Goal: Information Seeking & Learning: Learn about a topic

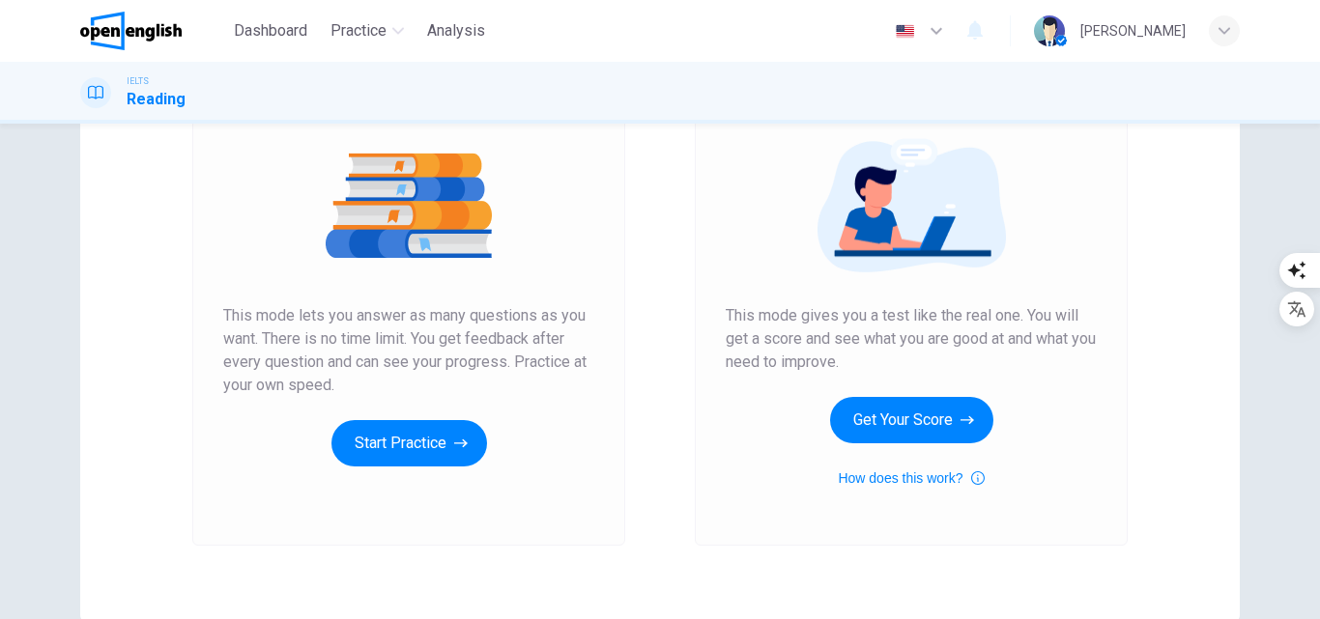
scroll to position [122, 0]
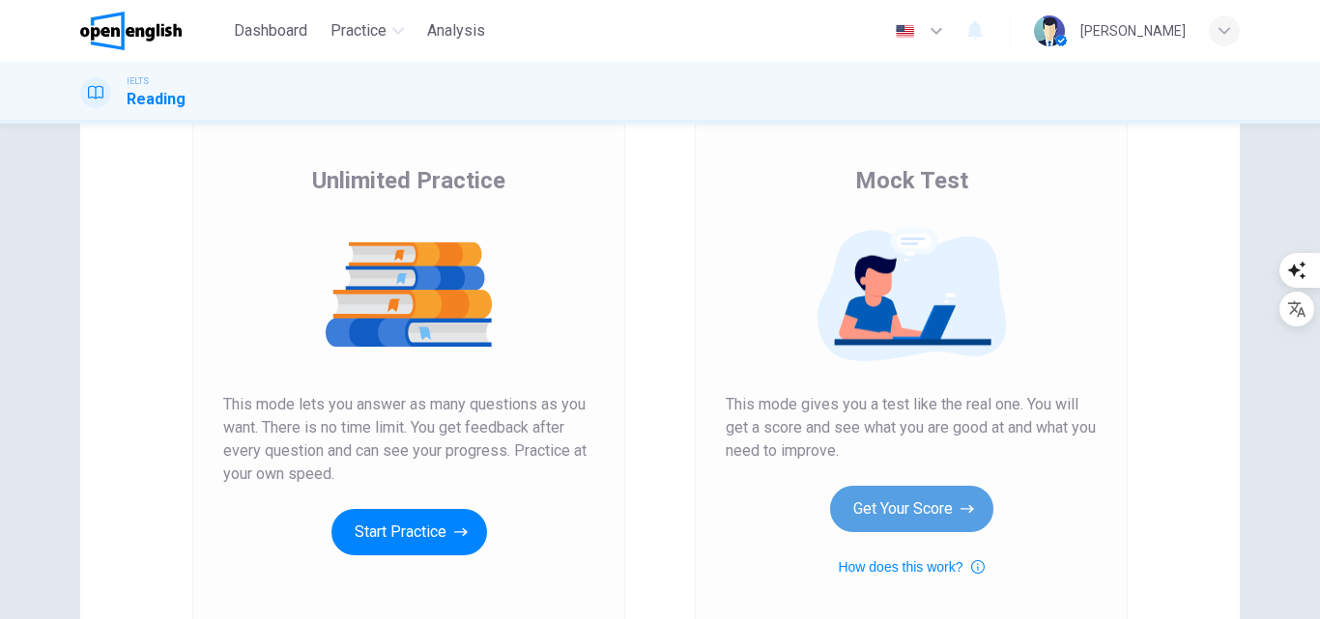
click at [872, 514] on button "Get Your Score" at bounding box center [911, 509] width 163 height 46
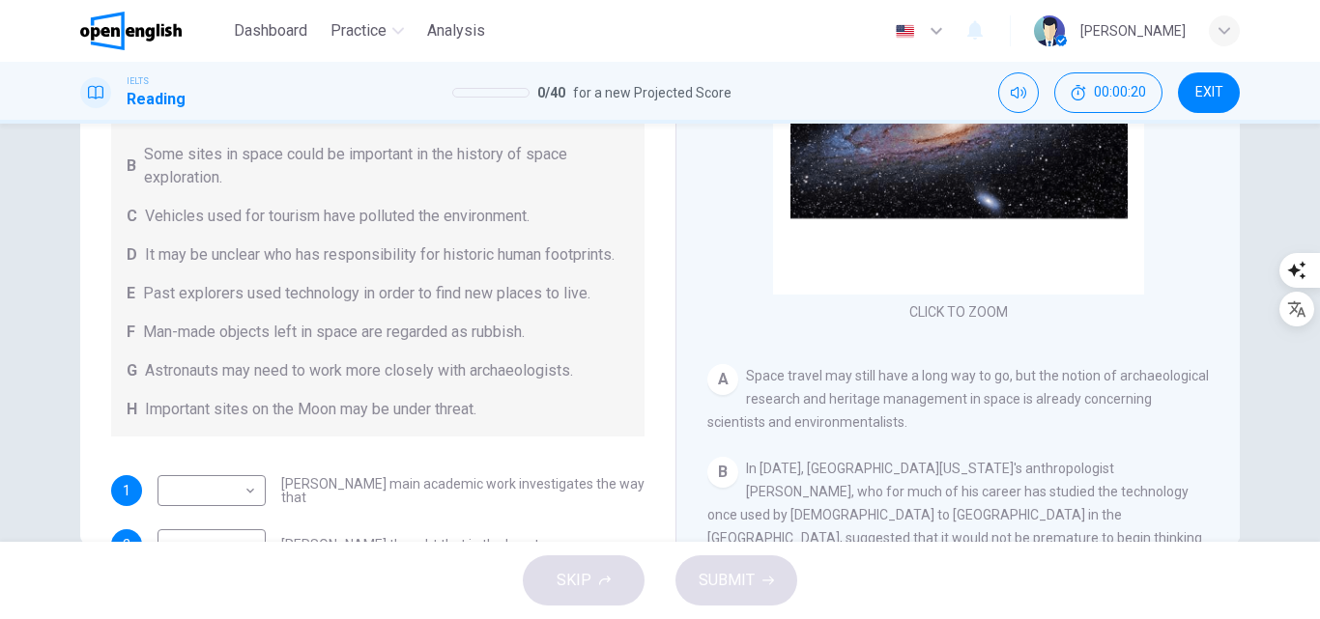
scroll to position [0, 0]
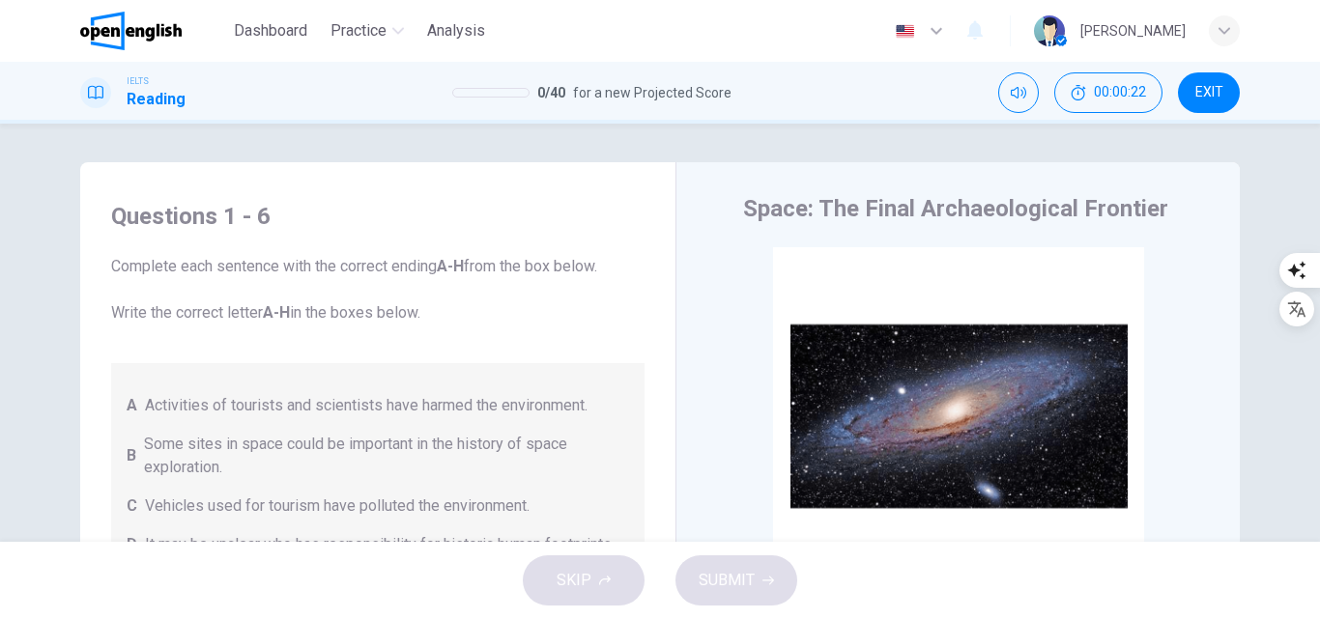
drag, startPoint x: 204, startPoint y: 264, endPoint x: 341, endPoint y: 267, distance: 137.2
click at [341, 267] on span "Complete each sentence with the correct ending A-H from the box below. Write th…" at bounding box center [377, 290] width 533 height 70
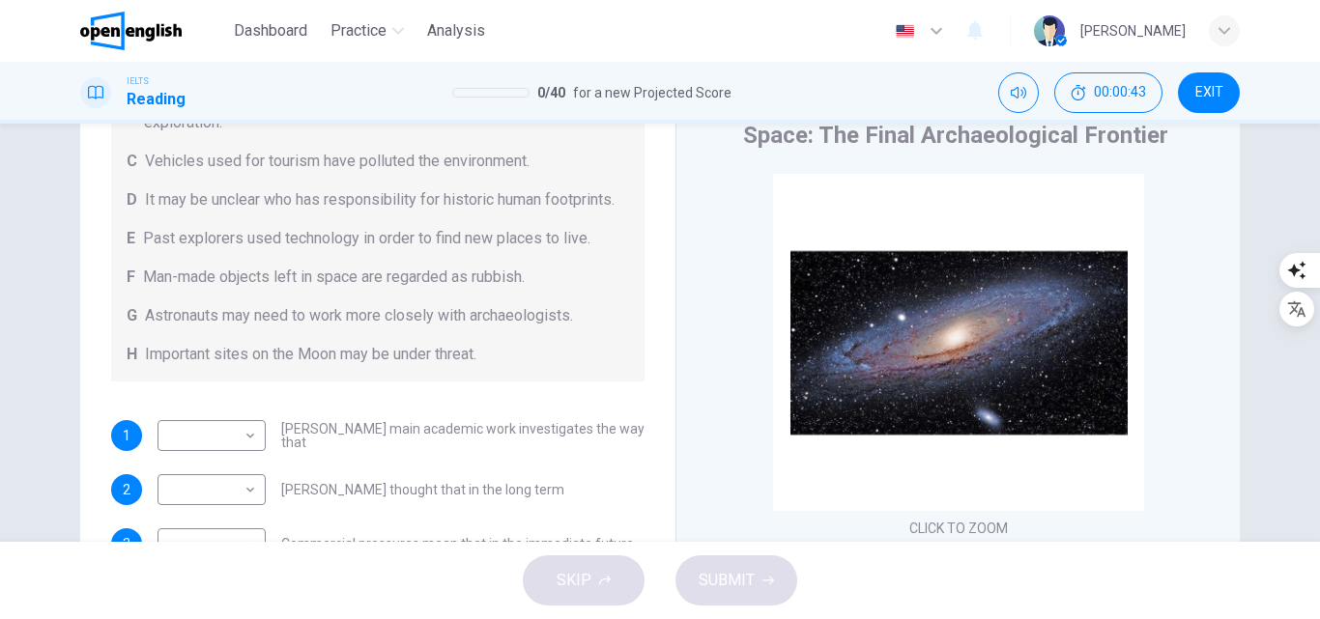
scroll to position [290, 0]
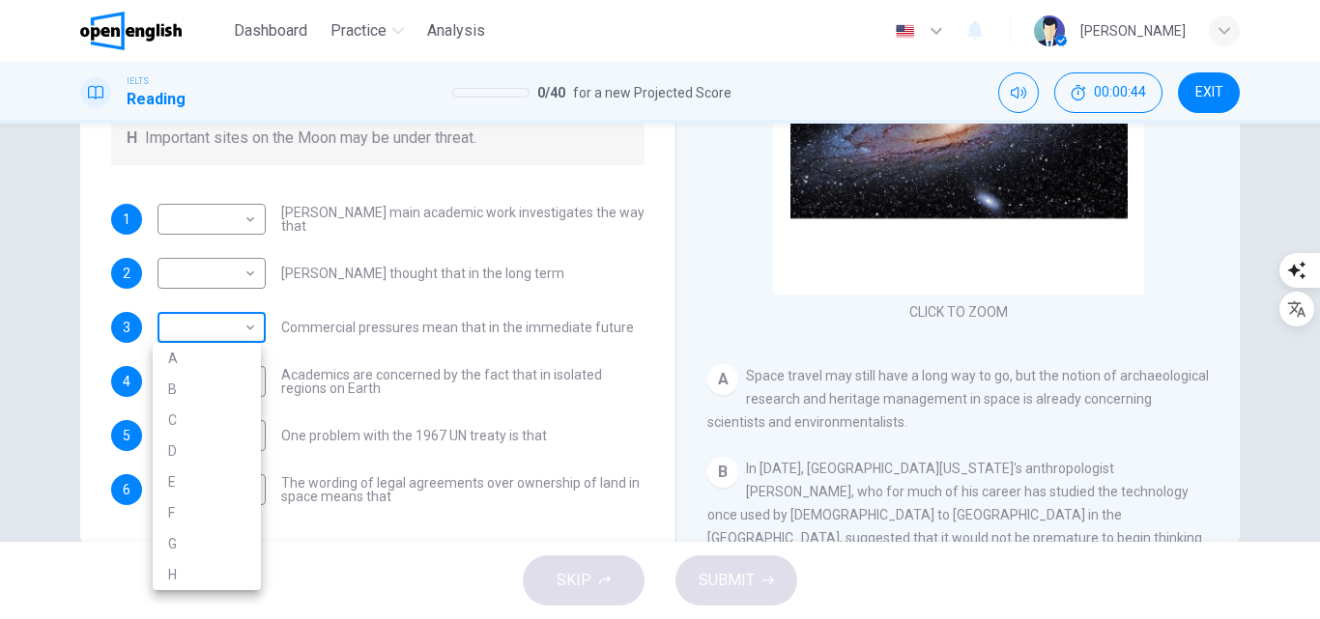
click at [245, 334] on body "This site uses cookies, as explained in our Privacy Policy . If you agree to th…" at bounding box center [660, 309] width 1320 height 619
click at [245, 334] on div at bounding box center [660, 309] width 1320 height 619
click at [386, 318] on div "​ ​ Commercial pressures mean that in the immediate future" at bounding box center [396, 327] width 476 height 31
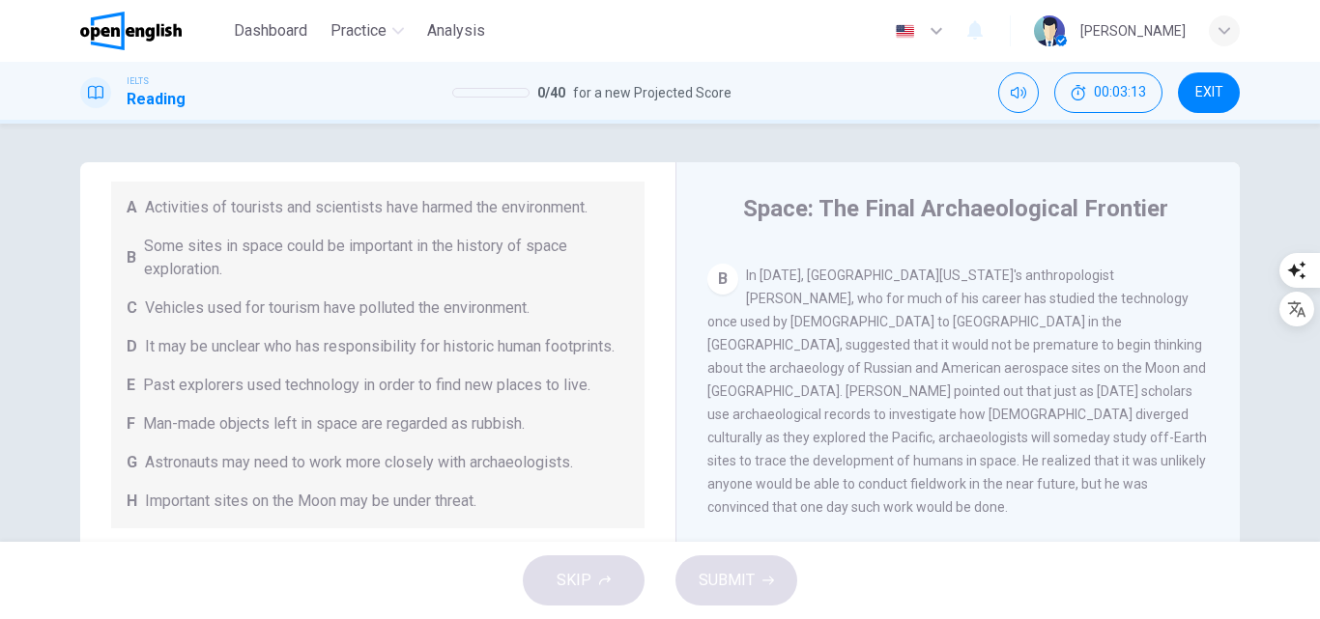
scroll to position [295, 0]
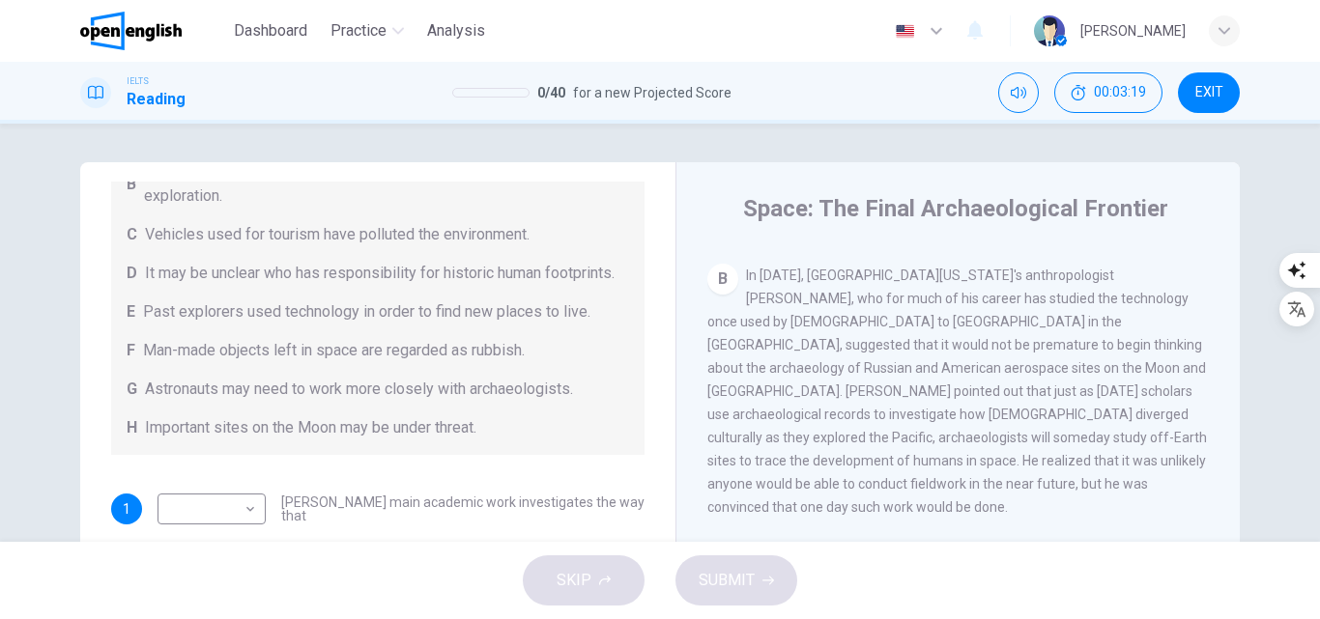
drag, startPoint x: 950, startPoint y: 390, endPoint x: 1081, endPoint y: 404, distance: 132.1
click at [1081, 404] on div "B In [DATE], [GEOGRAPHIC_DATA][US_STATE]'s anthropologist [PERSON_NAME], who fo…" at bounding box center [958, 391] width 502 height 255
drag, startPoint x: 821, startPoint y: 422, endPoint x: 939, endPoint y: 427, distance: 118.0
click at [939, 427] on span "In [DATE], [GEOGRAPHIC_DATA][US_STATE]'s anthropologist [PERSON_NAME], who for …" at bounding box center [957, 391] width 500 height 247
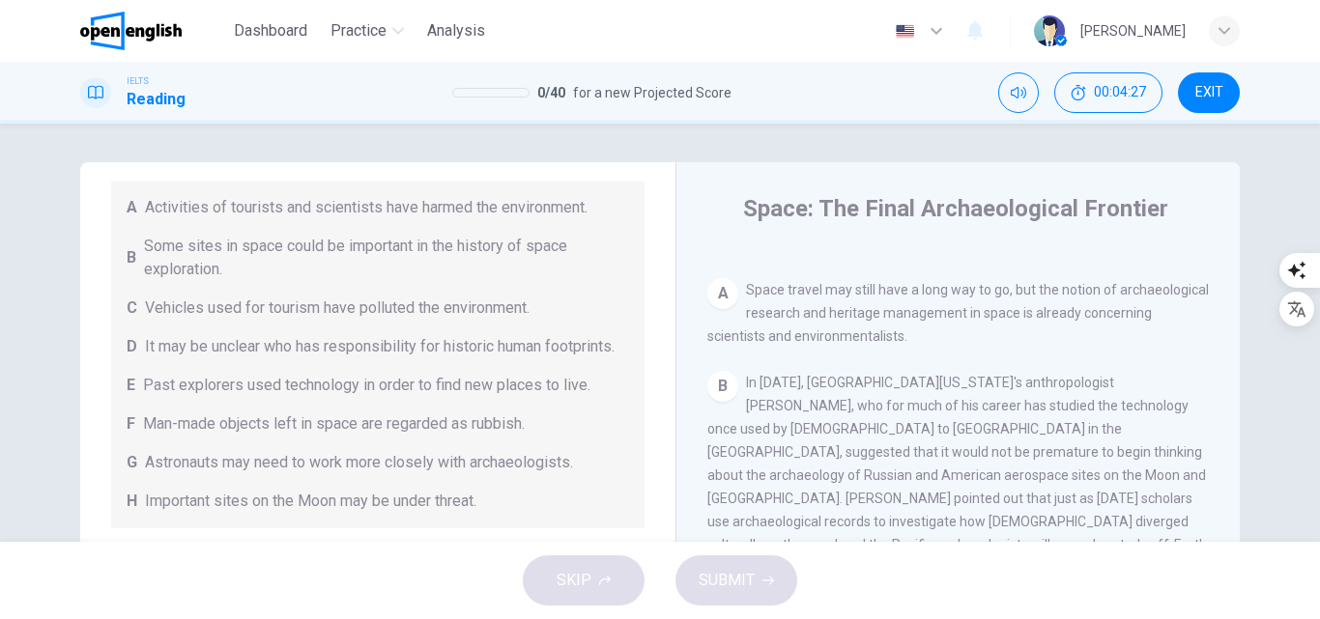
scroll to position [290, 0]
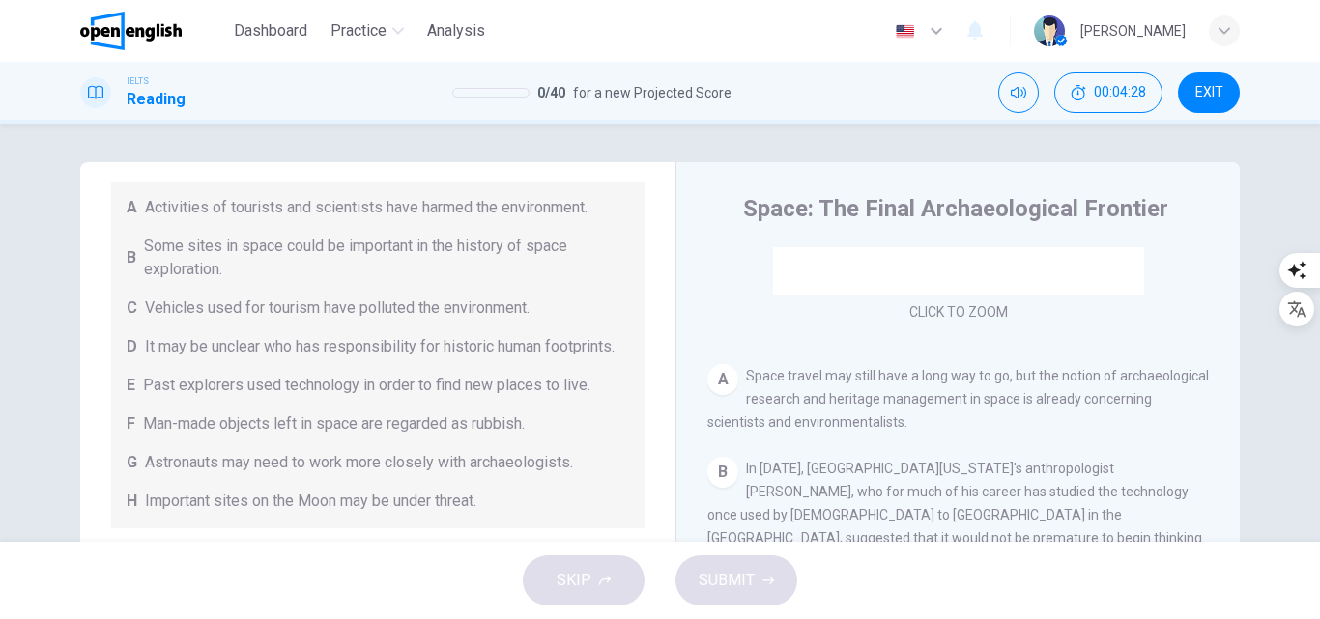
click at [1213, 99] on span "EXIT" at bounding box center [1209, 92] width 28 height 15
